Goal: Task Accomplishment & Management: Use online tool/utility

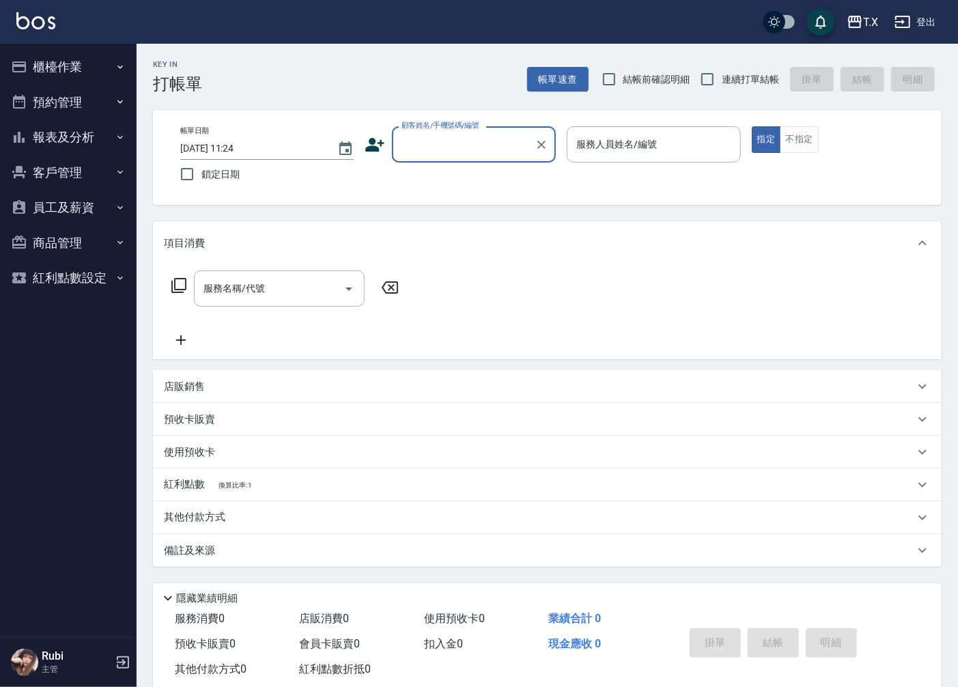
click at [74, 48] on ul "櫃檯作業 打帳單 帳單列表 現金收支登錄 材料自購登錄 每日結帳 排班表 現場電腦打卡 預約管理 預約管理 單日預約紀錄 單週預約紀錄 報表及分析 報表目錄 …" at bounding box center [68, 172] width 126 height 257
click at [76, 60] on button "櫃檯作業" at bounding box center [68, 66] width 126 height 35
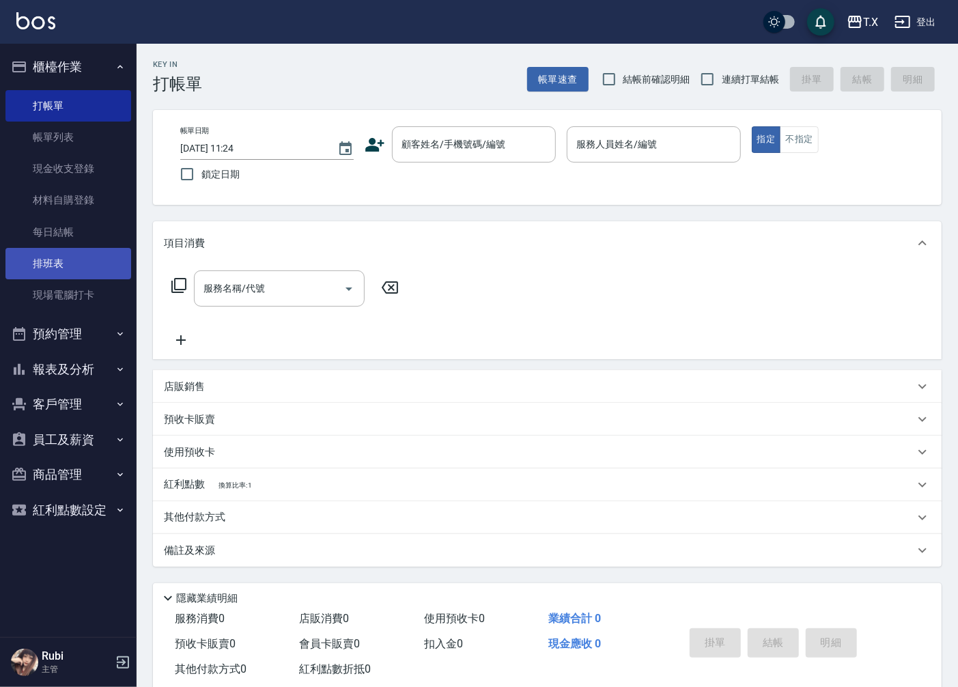
click at [68, 250] on link "排班表" at bounding box center [68, 263] width 126 height 31
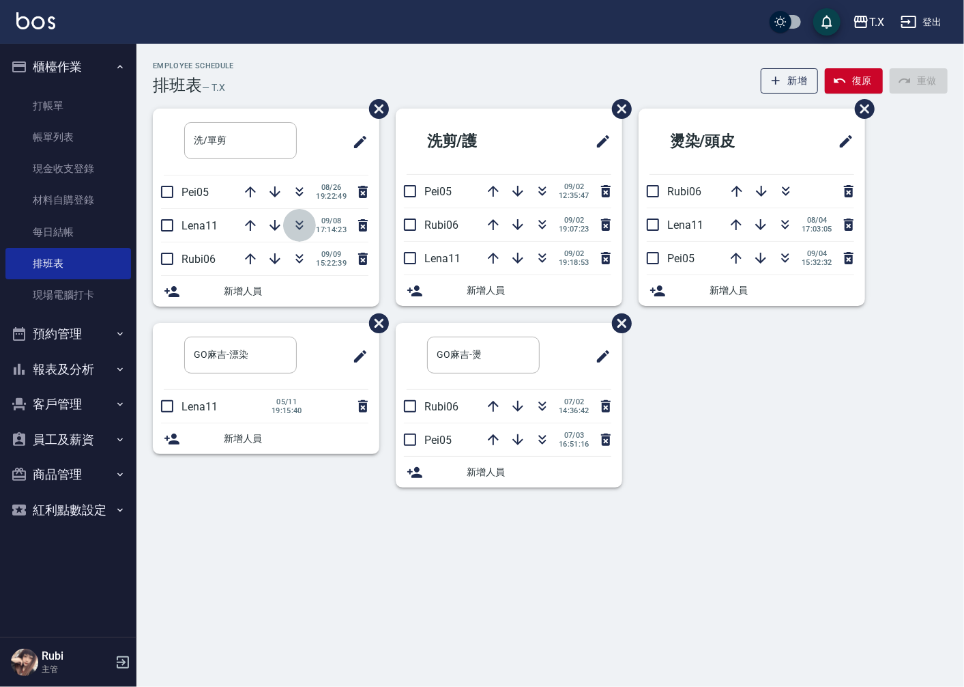
click at [302, 229] on icon "button" at bounding box center [299, 225] width 16 height 16
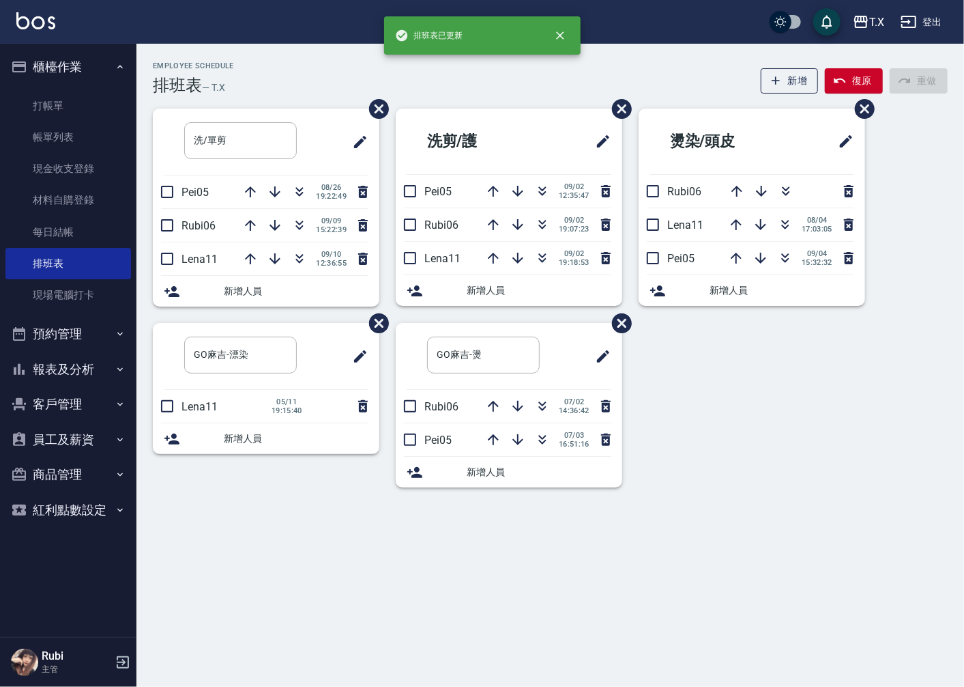
click at [91, 375] on button "報表及分析" at bounding box center [68, 369] width 126 height 35
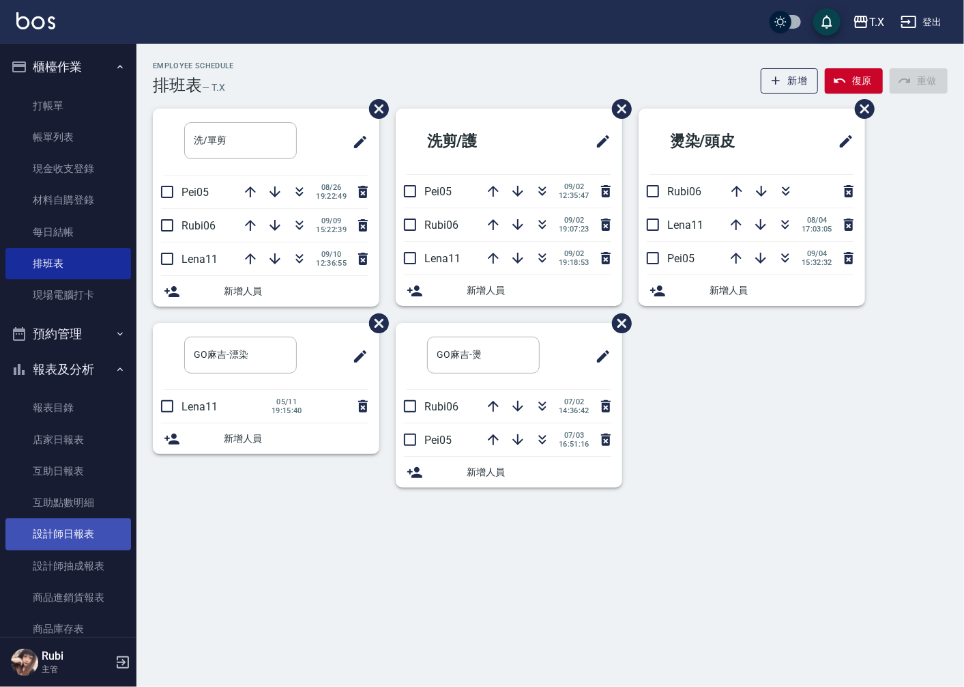
click at [63, 533] on link "設計師日報表" at bounding box center [68, 533] width 126 height 31
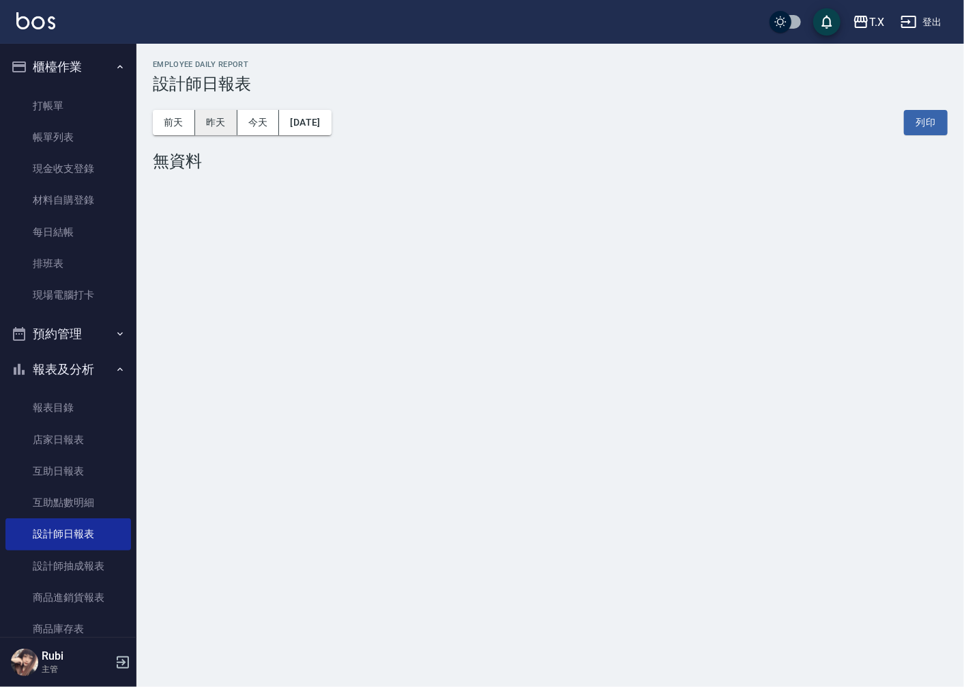
click at [220, 117] on button "昨天" at bounding box center [216, 122] width 42 height 25
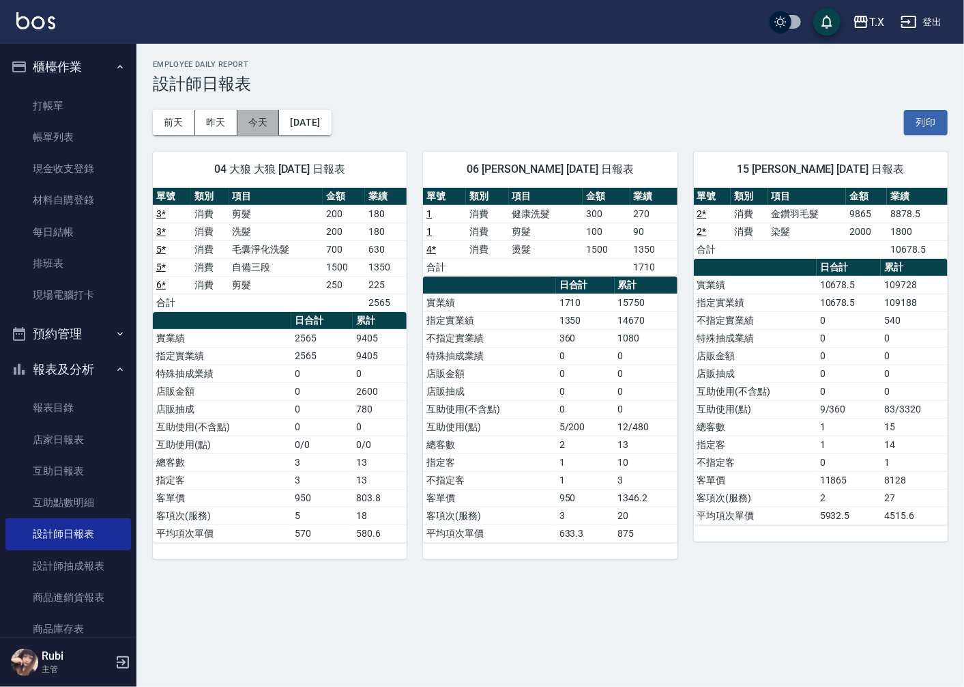
click at [272, 125] on button "今天" at bounding box center [259, 122] width 42 height 25
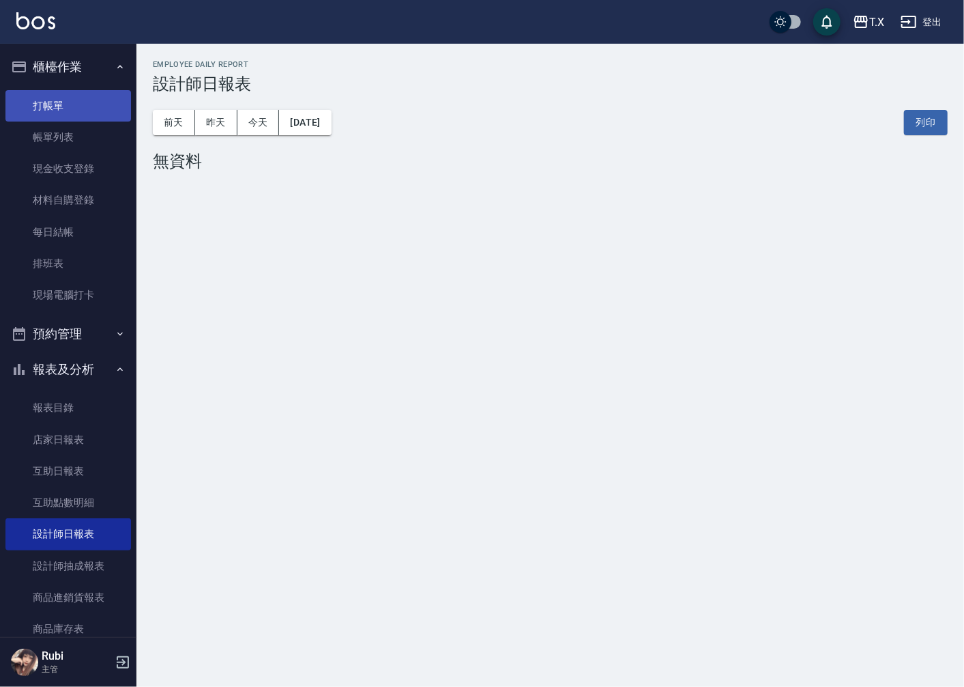
click at [70, 98] on link "打帳單" at bounding box center [68, 105] width 126 height 31
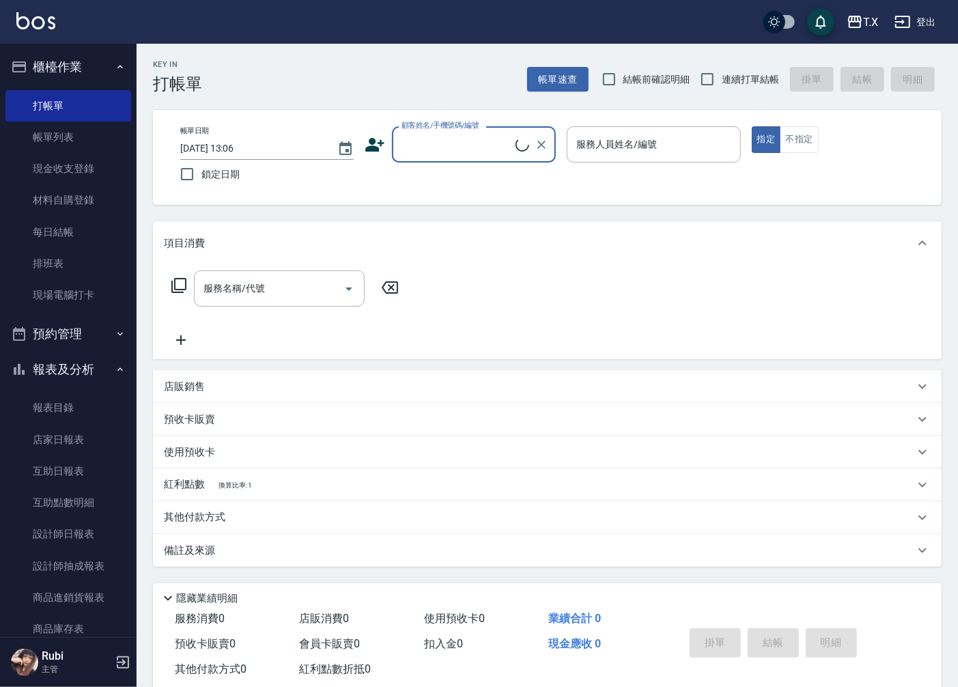
drag, startPoint x: 512, startPoint y: 149, endPoint x: 511, endPoint y: 160, distance: 11.7
click at [511, 148] on input "顧客姓名/手機號碼/編號" at bounding box center [456, 144] width 117 height 24
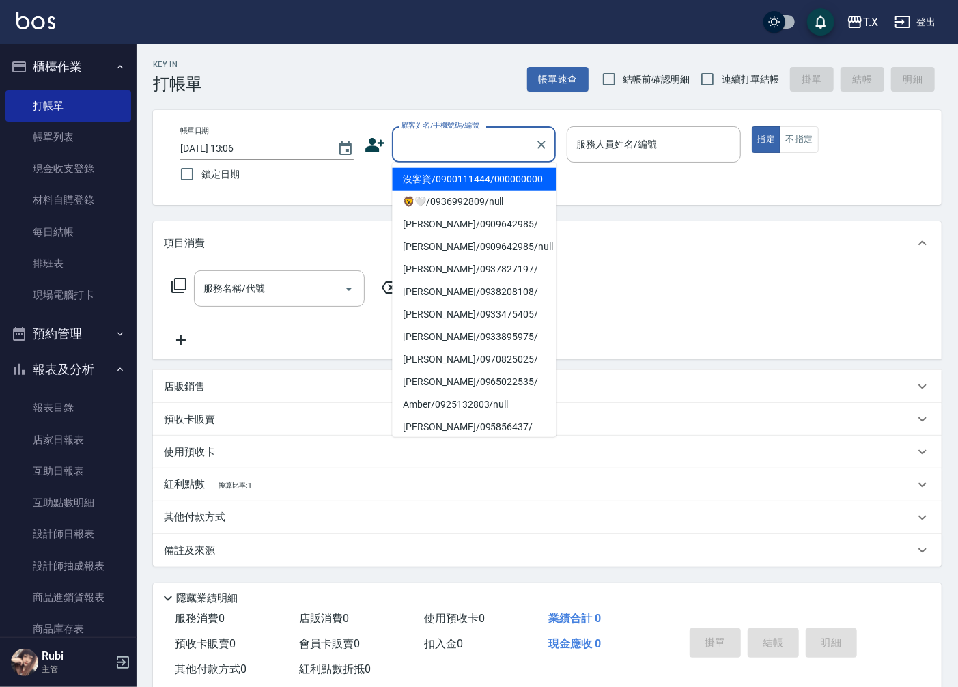
click at [488, 189] on li "沒客資/0900111444/000000000" at bounding box center [474, 179] width 164 height 23
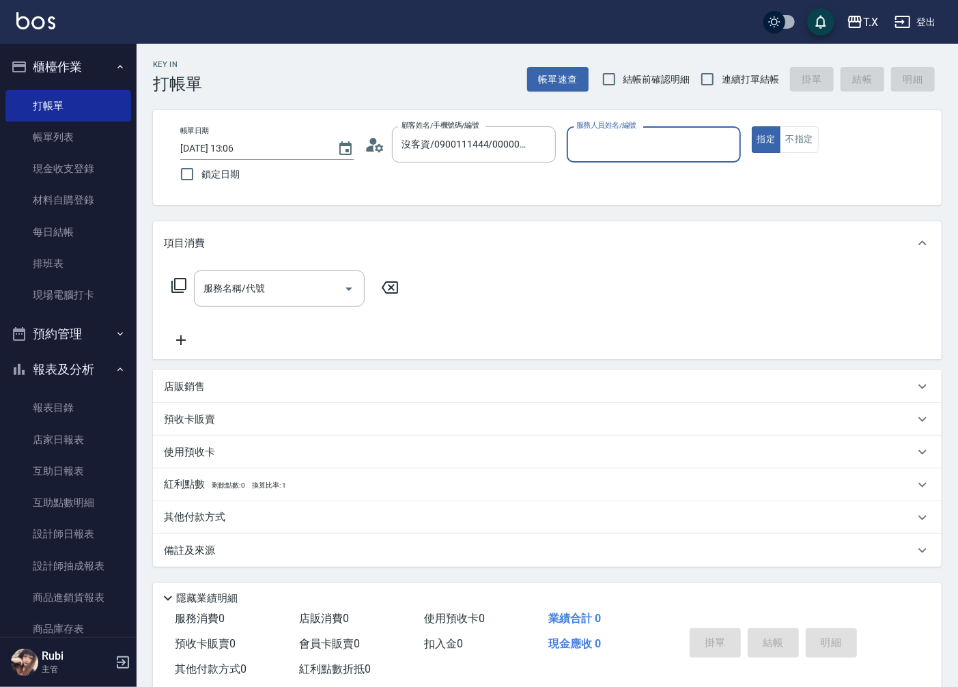
type input "沒客資/0900111444/000000000"
type input "Lena-11"
type button "true"
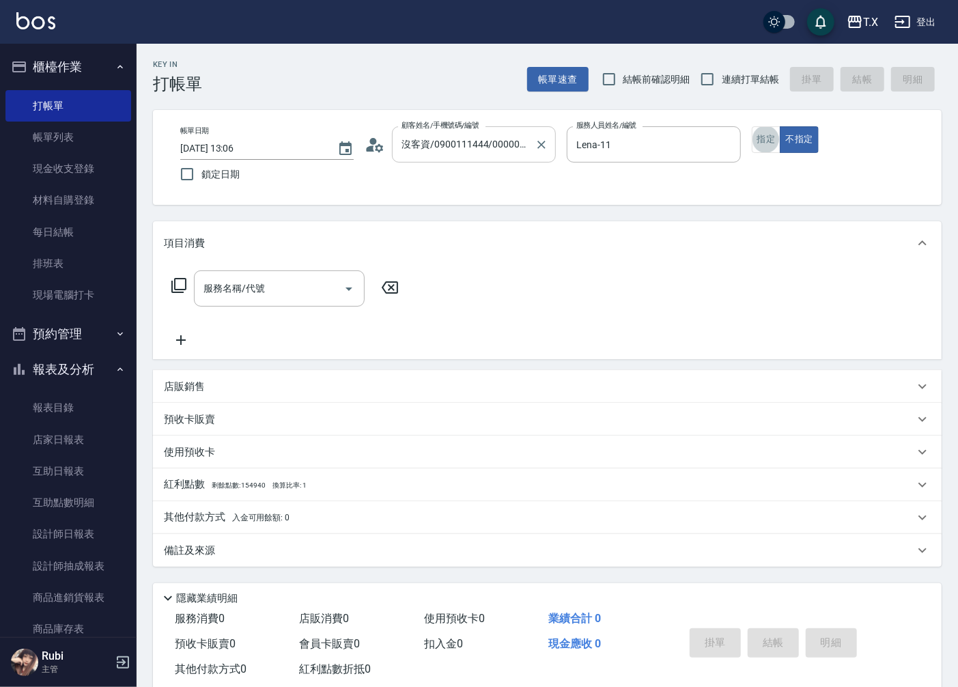
scroll to position [30, 0]
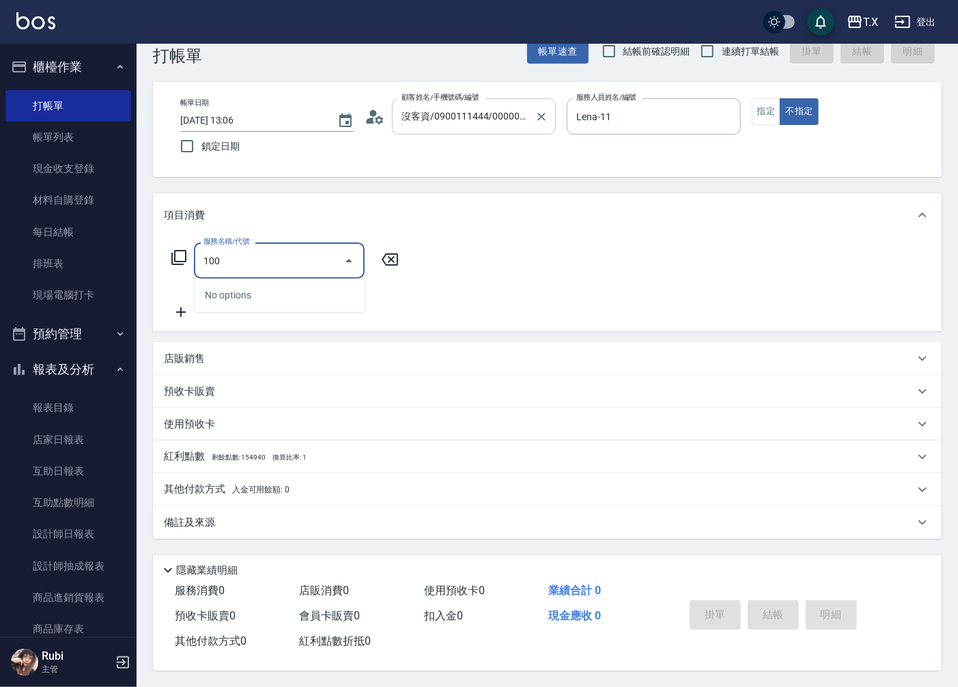
type input "1005"
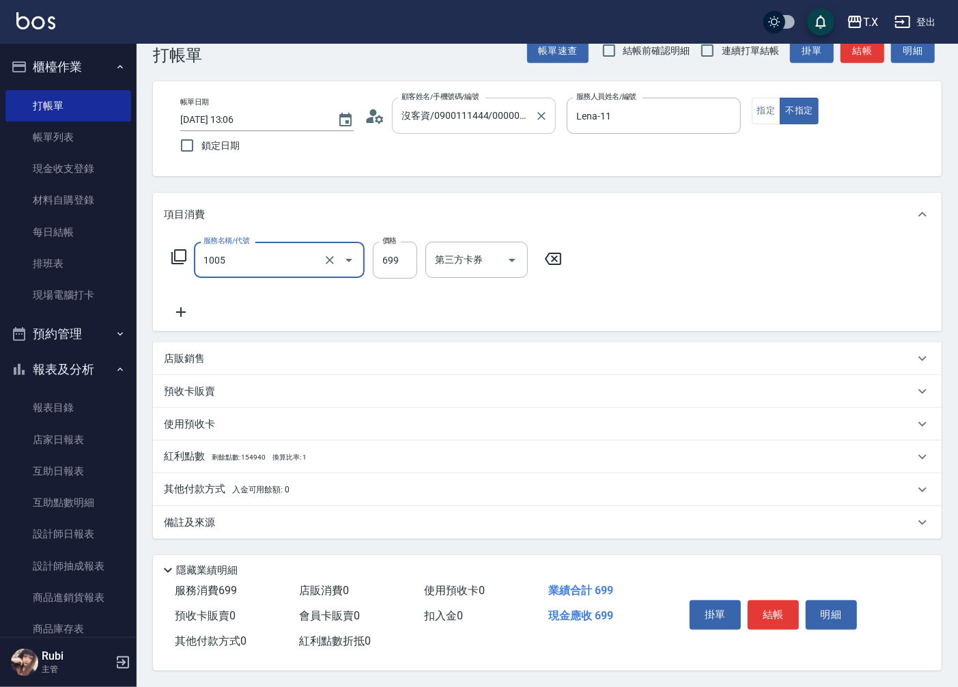
type input "60"
type input "毛囊淨化洗髮(1005)"
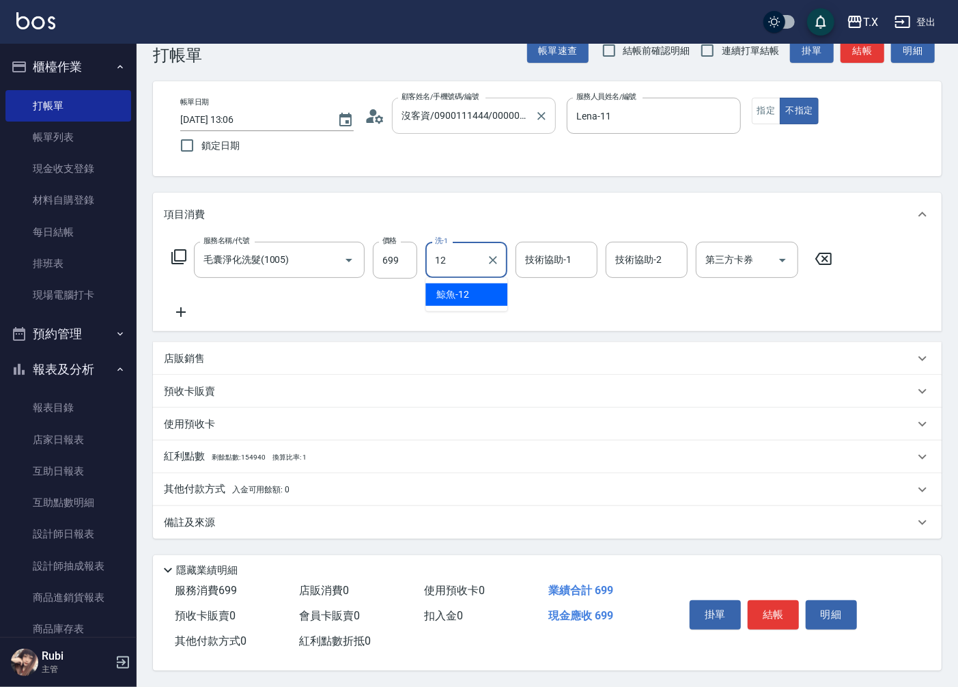
type input "鯨魚-12"
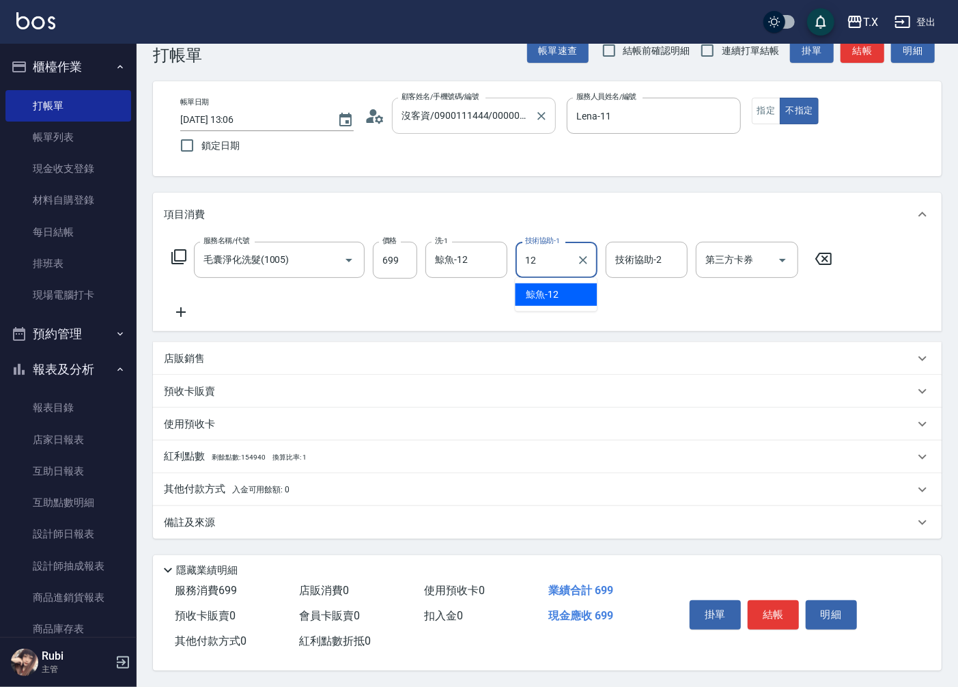
type input "鯨魚-12"
click at [767, 605] on button "結帳" at bounding box center [772, 614] width 51 height 29
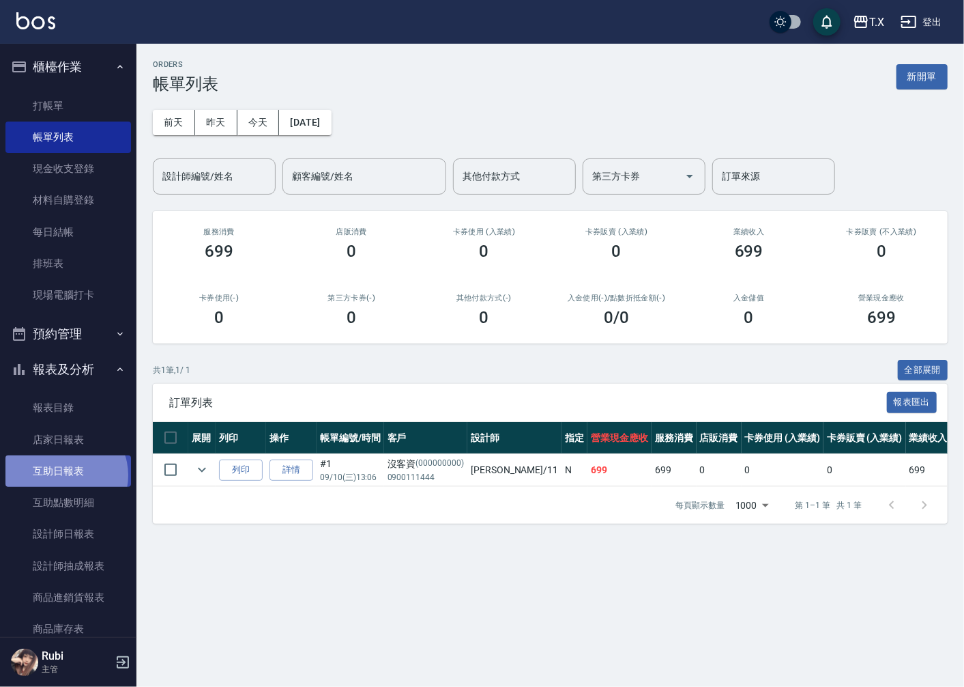
click at [63, 475] on link "互助日報表" at bounding box center [68, 470] width 126 height 31
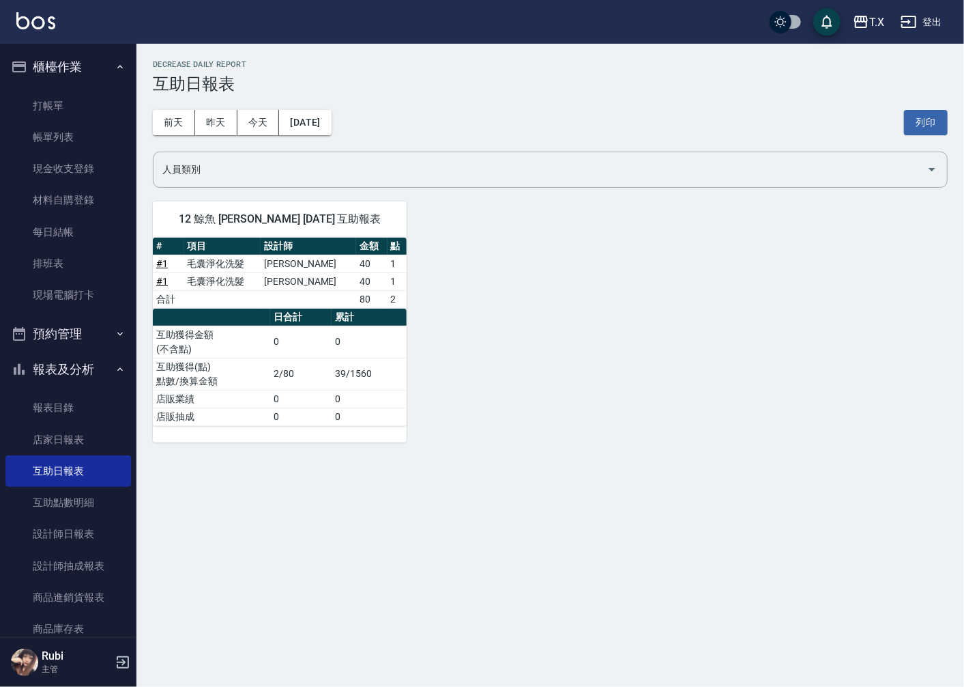
click at [161, 267] on link "# 1" at bounding box center [162, 263] width 12 height 11
click at [38, 509] on link "互助點數明細" at bounding box center [68, 502] width 126 height 31
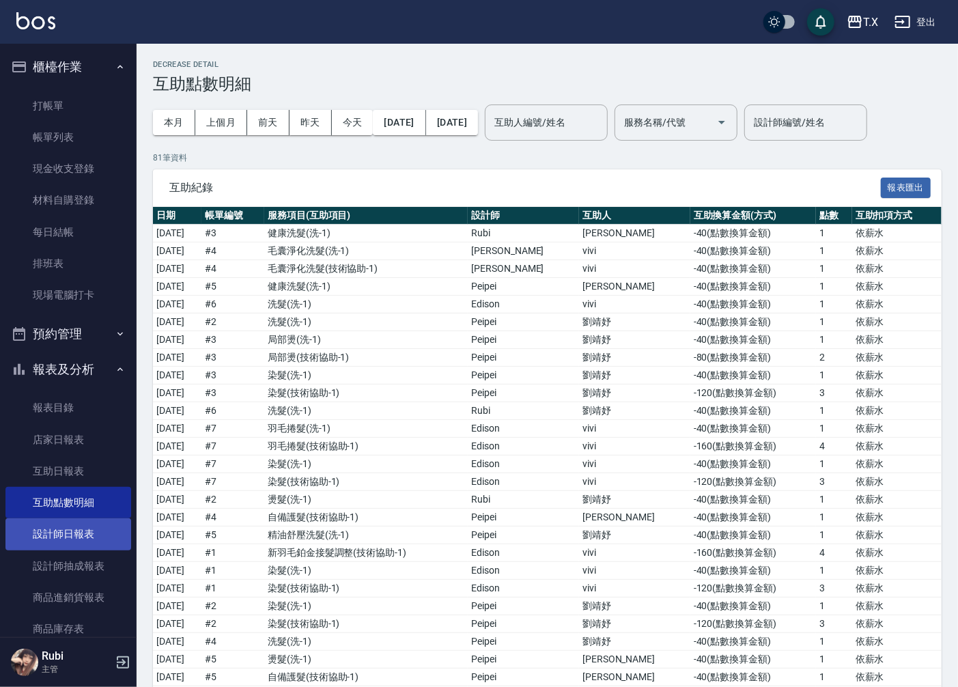
click at [57, 530] on link "設計師日報表" at bounding box center [68, 533] width 126 height 31
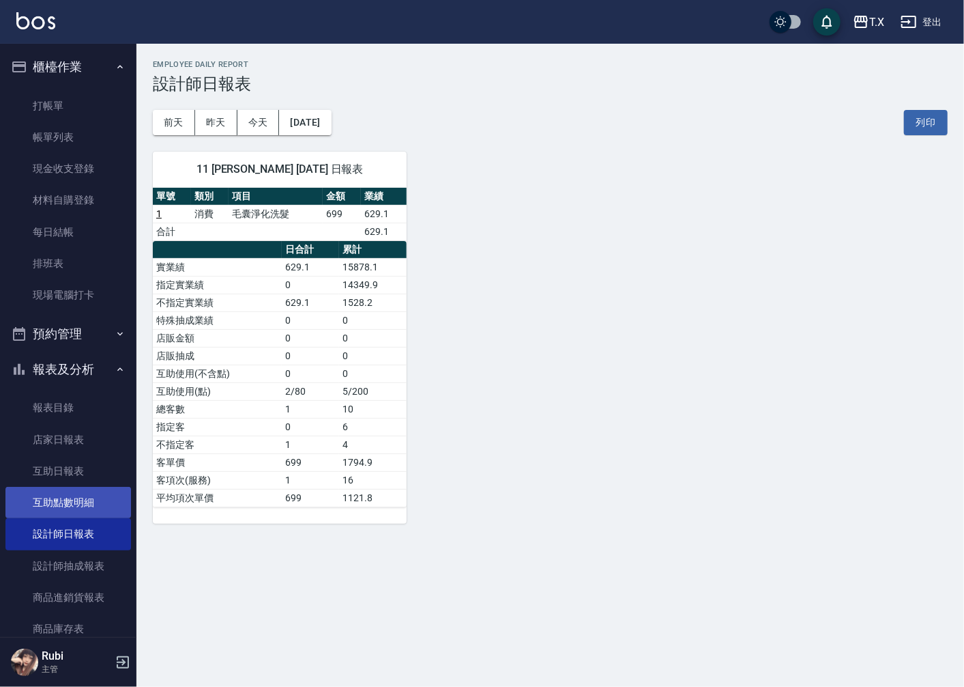
click at [87, 492] on link "互助點數明細" at bounding box center [68, 502] width 126 height 31
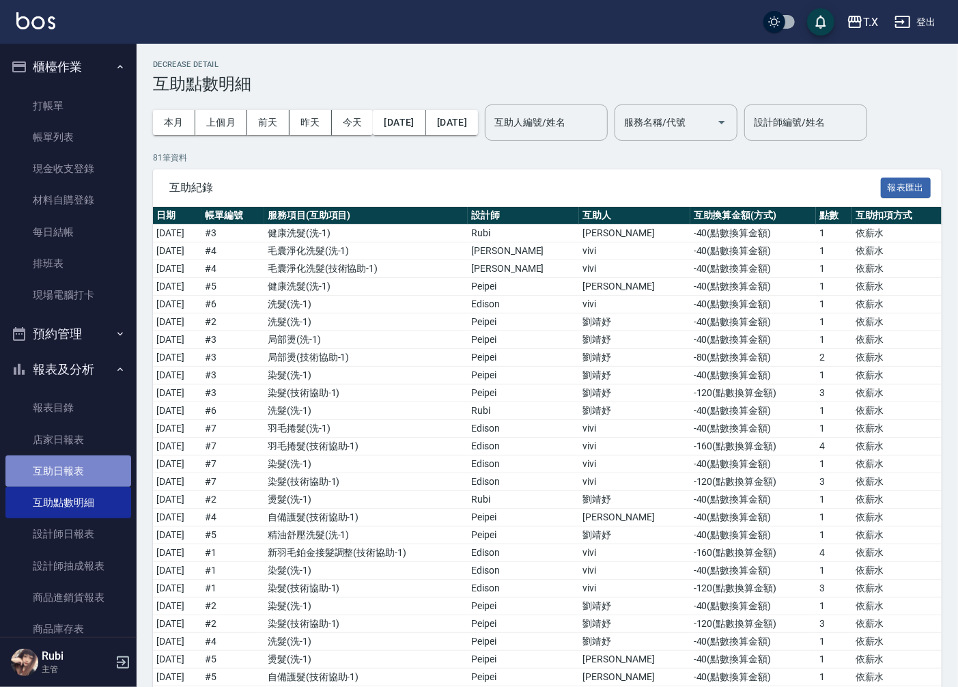
click at [76, 463] on link "互助日報表" at bounding box center [68, 470] width 126 height 31
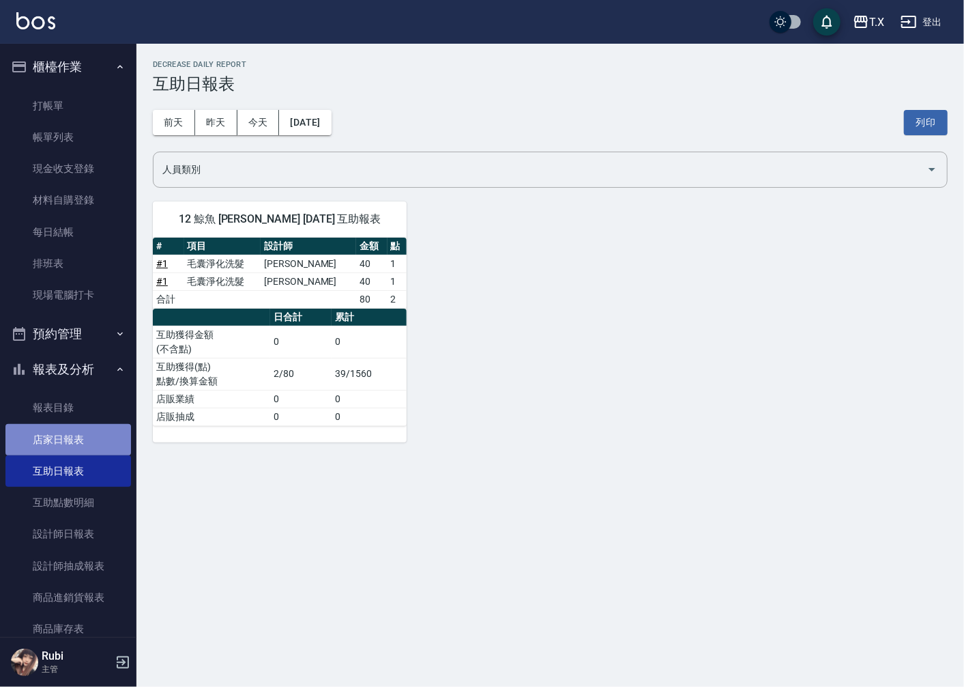
click at [77, 432] on link "店家日報表" at bounding box center [68, 439] width 126 height 31
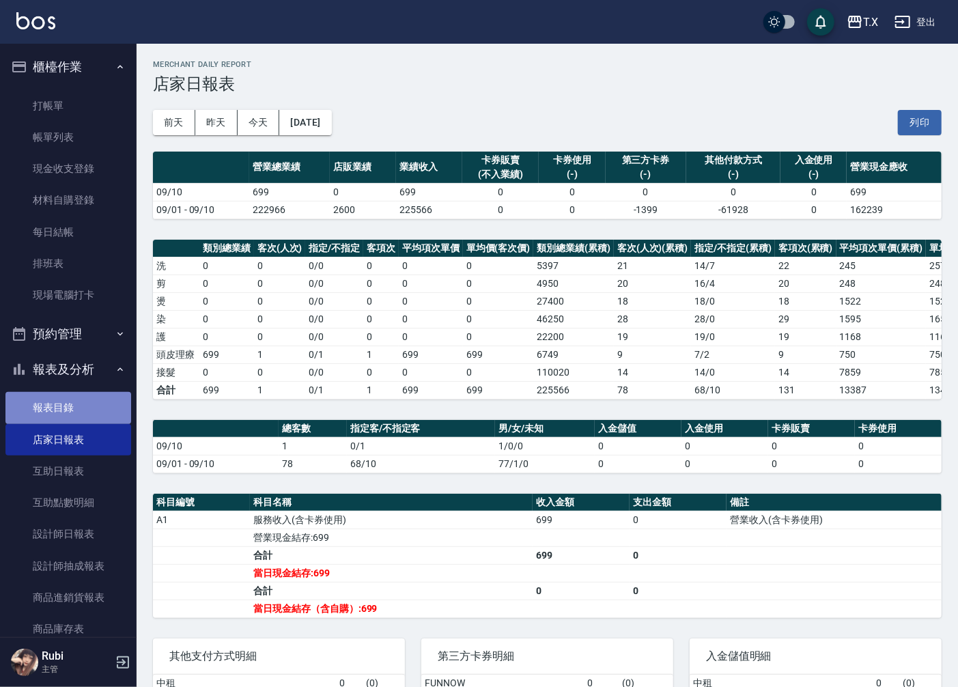
click at [85, 419] on link "報表目錄" at bounding box center [68, 407] width 126 height 31
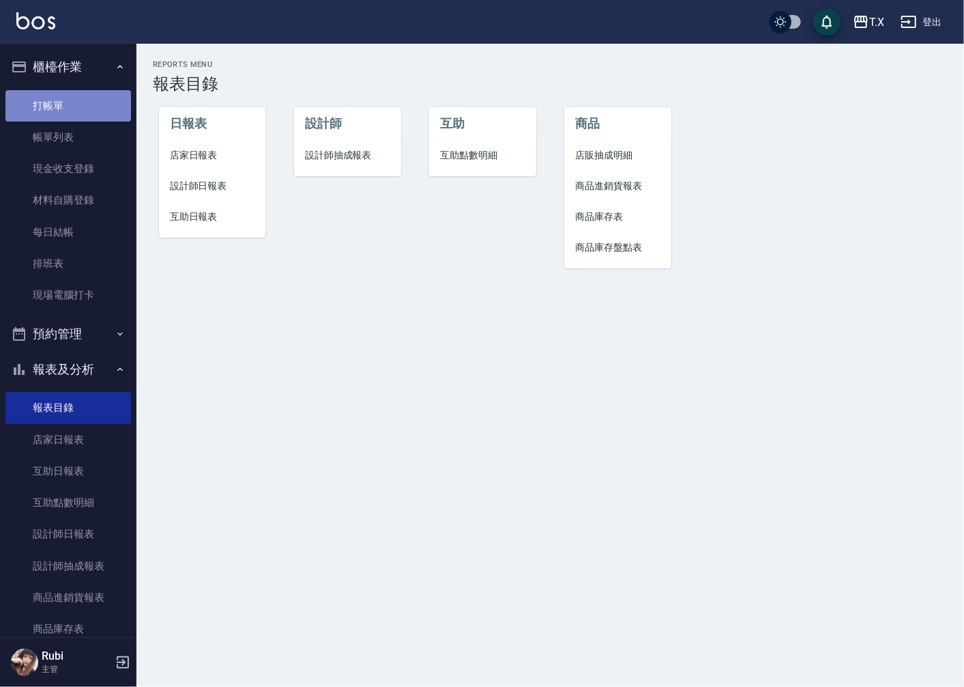
click at [72, 102] on link "打帳單" at bounding box center [68, 105] width 126 height 31
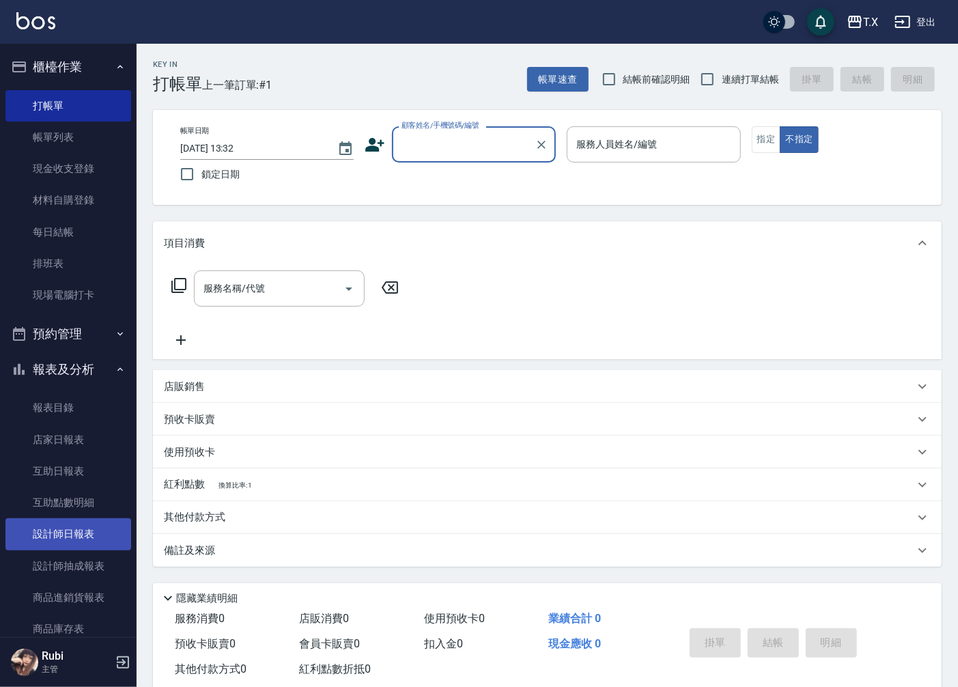
click at [51, 529] on link "設計師日報表" at bounding box center [68, 533] width 126 height 31
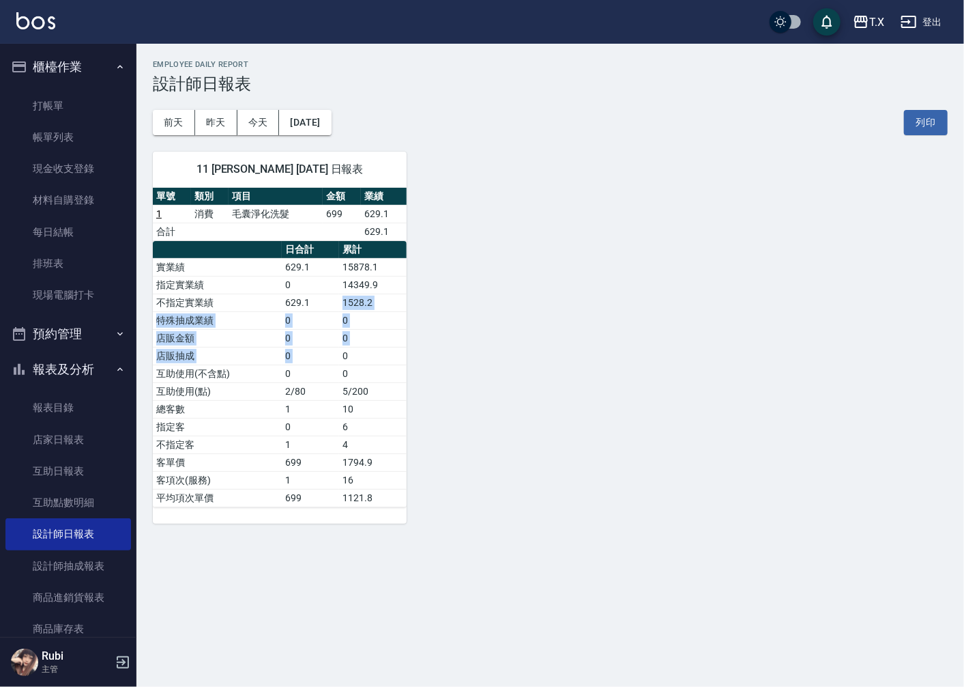
drag, startPoint x: 332, startPoint y: 323, endPoint x: 311, endPoint y: 289, distance: 40.2
click at [312, 291] on tbody "實業績 629.1 15878.1 指定實業績 0 14349.9 不指定實業績 629.1 1528.2 特殊抽成業績 0 0 店販金額 0 0 店販抽成 …" at bounding box center [280, 382] width 254 height 248
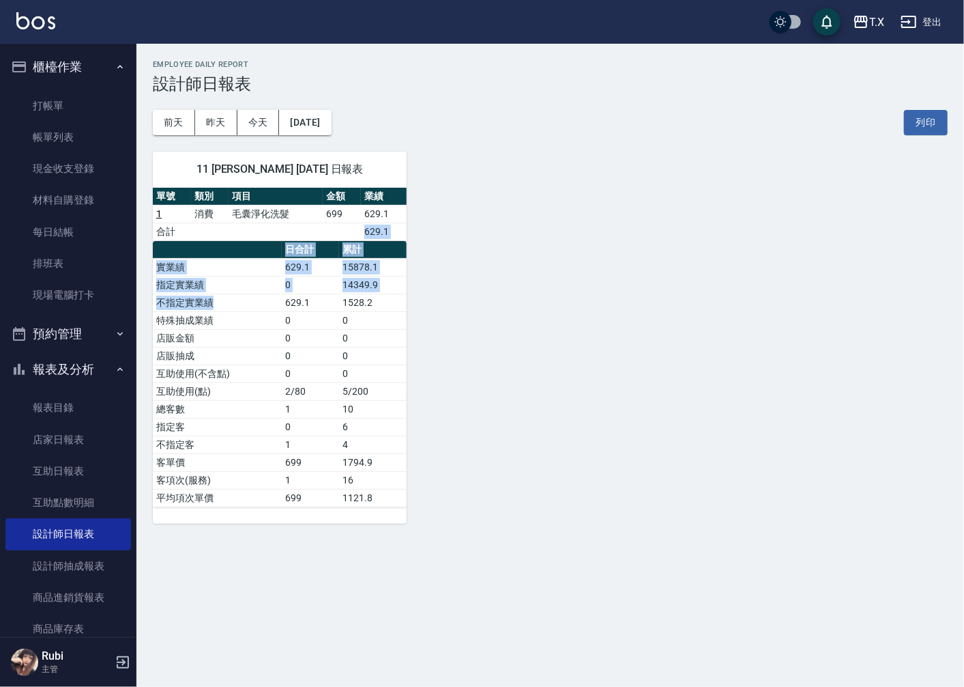
drag, startPoint x: 263, startPoint y: 235, endPoint x: 309, endPoint y: 350, distance: 124.3
click at [285, 315] on div "單號 類別 項目 金額 業績 1 消費 毛囊淨化洗髮 699 629.1 合計 629.1 日合計 累計 實業績 629.1 15878.1 指定實業績 0 …" at bounding box center [280, 347] width 254 height 319
click at [317, 358] on td "0" at bounding box center [310, 356] width 57 height 18
drag, startPoint x: 317, startPoint y: 358, endPoint x: 294, endPoint y: 305, distance: 57.8
click at [309, 328] on tbody "實業績 629.1 15878.1 指定實業績 0 14349.9 不指定實業績 629.1 1528.2 特殊抽成業績 0 0 店販金額 0 0 店販抽成 …" at bounding box center [280, 382] width 254 height 248
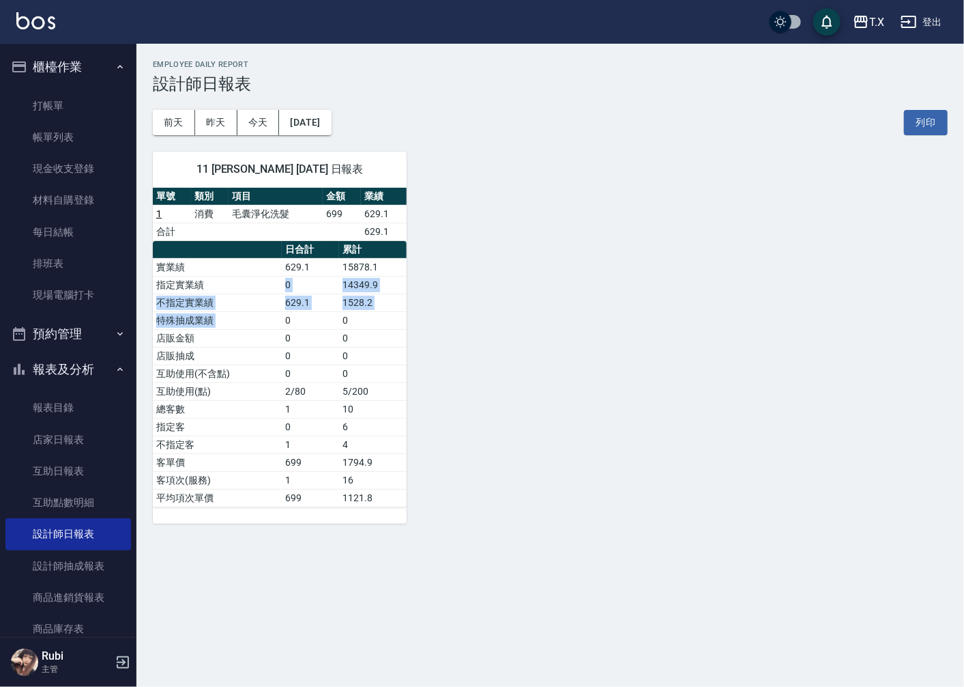
drag, startPoint x: 282, startPoint y: 290, endPoint x: 306, endPoint y: 359, distance: 73.0
click at [298, 346] on tbody "實業績 629.1 15878.1 指定實業績 0 14349.9 不指定實業績 629.1 1528.2 特殊抽成業績 0 0 店販金額 0 0 店販抽成 …" at bounding box center [280, 382] width 254 height 248
click at [306, 360] on td "0" at bounding box center [310, 356] width 57 height 18
click at [219, 126] on button "昨天" at bounding box center [216, 122] width 42 height 25
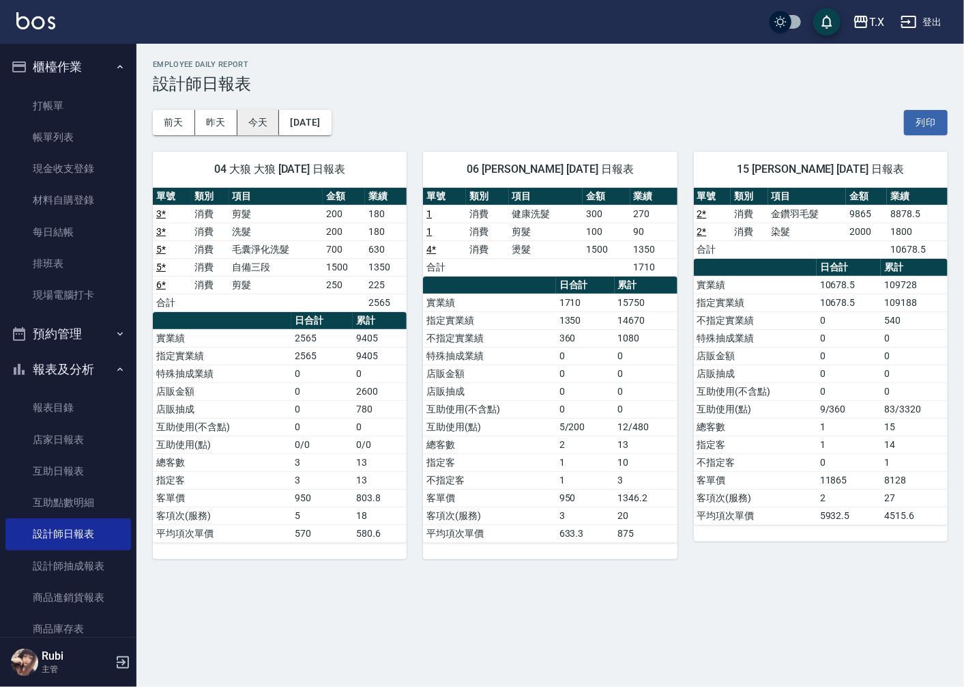
click at [268, 128] on button "今天" at bounding box center [259, 122] width 42 height 25
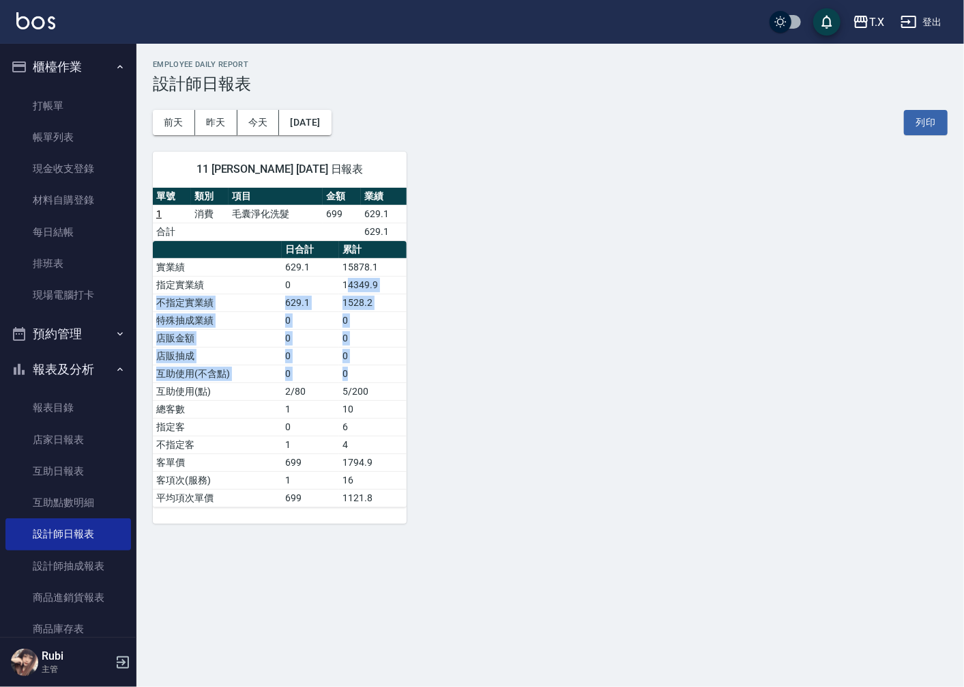
drag, startPoint x: 349, startPoint y: 308, endPoint x: 399, endPoint y: 397, distance: 102.0
click at [392, 378] on tbody "實業績 629.1 15878.1 指定實業績 0 14349.9 不指定實業績 629.1 1528.2 特殊抽成業績 0 0 店販金額 0 0 店販抽成 …" at bounding box center [280, 382] width 254 height 248
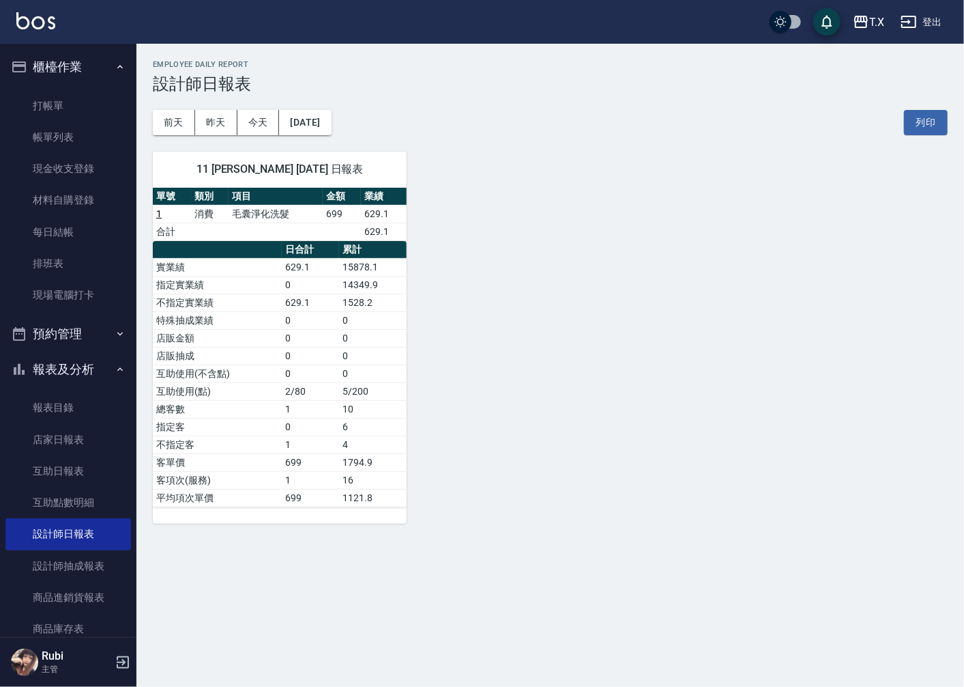
click at [377, 440] on td "4" at bounding box center [373, 444] width 68 height 18
click at [325, 446] on td "1" at bounding box center [310, 444] width 57 height 18
